Goal: Find specific fact: Find specific fact

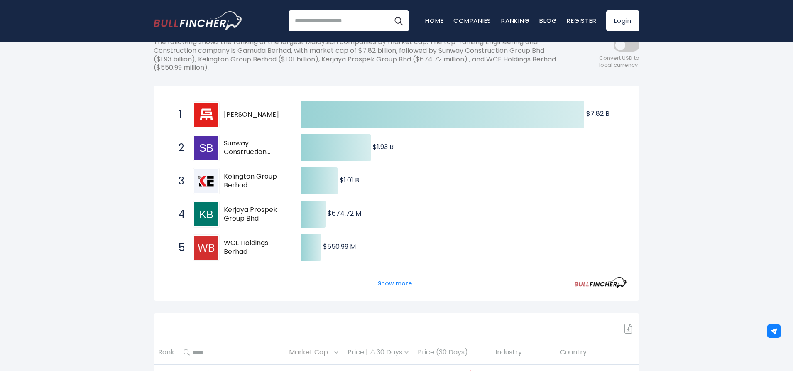
scroll to position [125, 0]
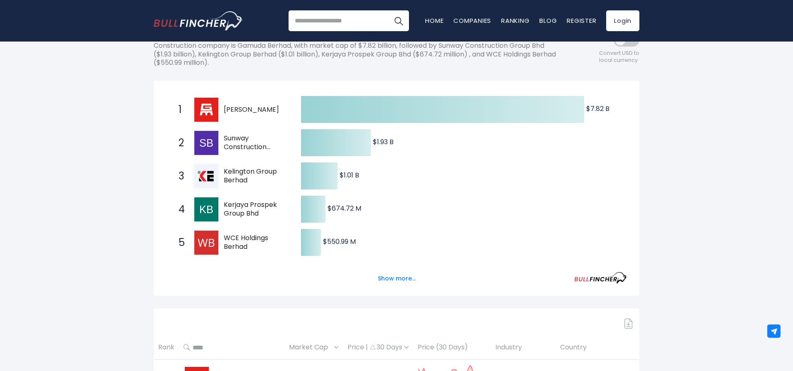
drag, startPoint x: 270, startPoint y: 148, endPoint x: 231, endPoint y: 131, distance: 42.8
click at [231, 132] on div "2 Sunway Construction Group Bhd 5263.KL" at bounding box center [230, 143] width 112 height 27
click at [227, 135] on span "Sunway Construction Group Bhd" at bounding box center [255, 142] width 63 height 17
drag, startPoint x: 222, startPoint y: 139, endPoint x: 241, endPoint y: 146, distance: 19.6
click at [241, 146] on div "2 Sunway Construction Group Bhd 5263.KL" at bounding box center [230, 143] width 112 height 27
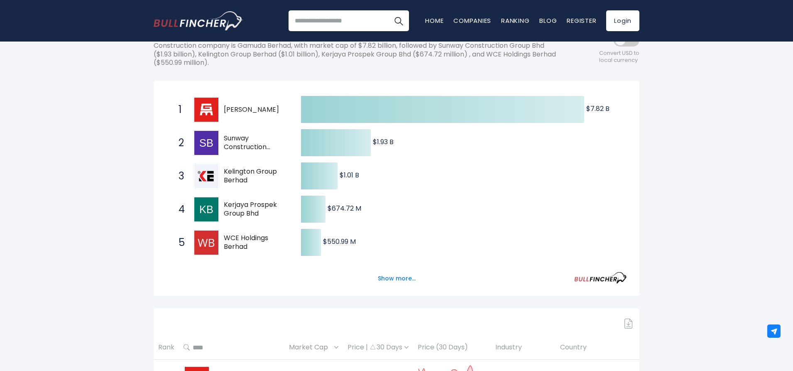
drag, startPoint x: 270, startPoint y: 147, endPoint x: 374, endPoint y: 66, distance: 131.8
click at [225, 128] on span "2 Sunway Construction Group Bhd 5263.KL" at bounding box center [232, 142] width 125 height 31
drag, startPoint x: 256, startPoint y: 216, endPoint x: 220, endPoint y: 196, distance: 41.1
click at [220, 196] on span "4 Kerjaya Prospek Group Bhd 7161.KL" at bounding box center [232, 209] width 125 height 31
drag, startPoint x: 224, startPoint y: 202, endPoint x: 261, endPoint y: 214, distance: 38.9
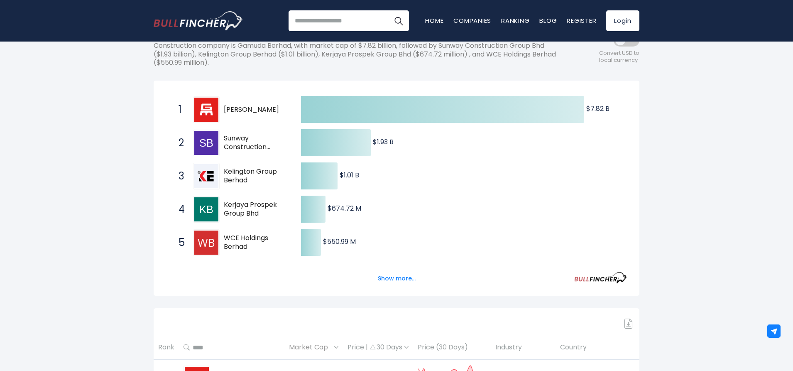
click at [261, 214] on span "Kerjaya Prospek Group Bhd" at bounding box center [255, 208] width 63 height 17
drag, startPoint x: 257, startPoint y: 179, endPoint x: 222, endPoint y: 165, distance: 38.4
click at [222, 165] on div "3 Kelington Group Berhad 0151.KL" at bounding box center [230, 176] width 112 height 27
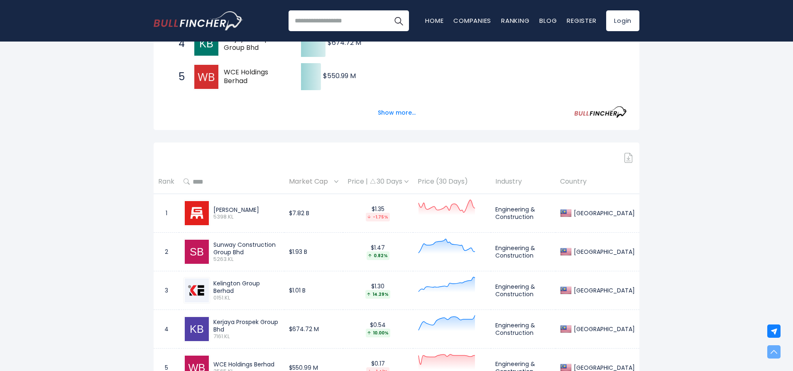
scroll to position [291, 0]
drag, startPoint x: 229, startPoint y: 253, endPoint x: 213, endPoint y: 241, distance: 20.2
click at [213, 241] on div "Sunway Construction Group Bhd 5263.KL" at bounding box center [245, 251] width 70 height 22
copy div "Sunway Construction Group Bhd"
drag, startPoint x: 291, startPoint y: 328, endPoint x: 211, endPoint y: 325, distance: 79.7
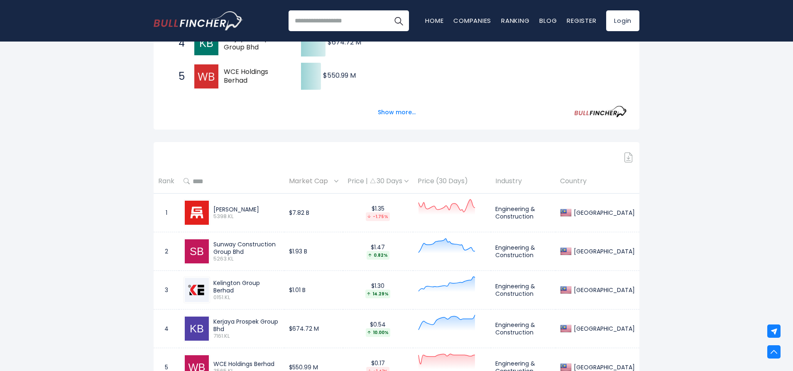
click at [211, 325] on div "Kerjaya Prospek Group Bhd 7161.KL" at bounding box center [245, 329] width 70 height 22
copy div "Kerjaya Prospek Group Bhd"
